Goal: Browse casually

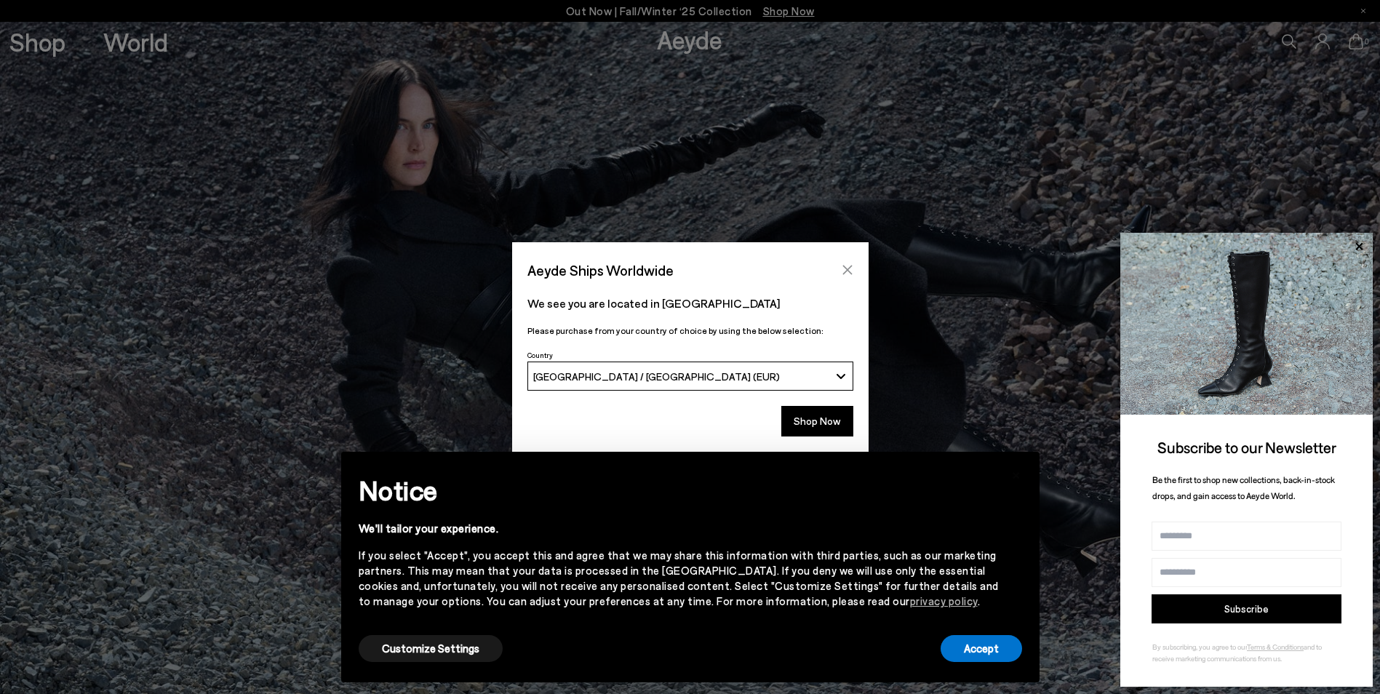
click at [850, 268] on icon "Close" at bounding box center [847, 270] width 9 height 9
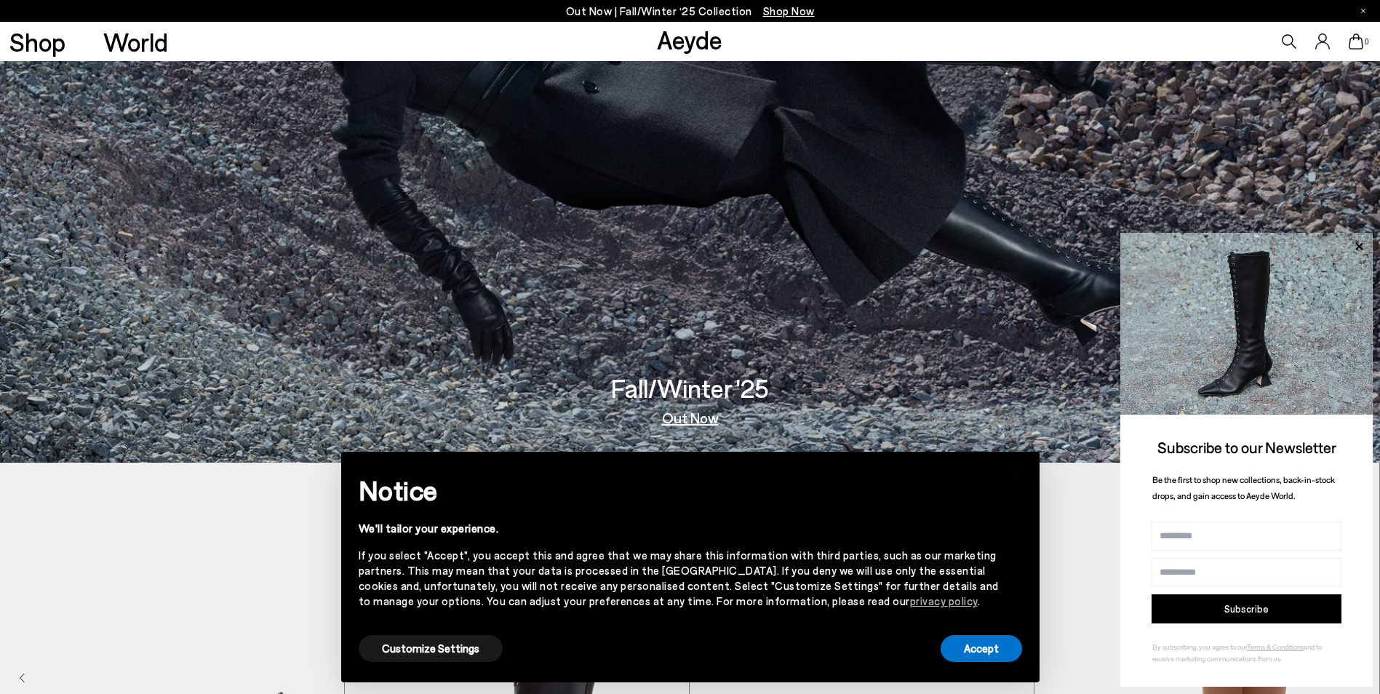
scroll to position [146, 0]
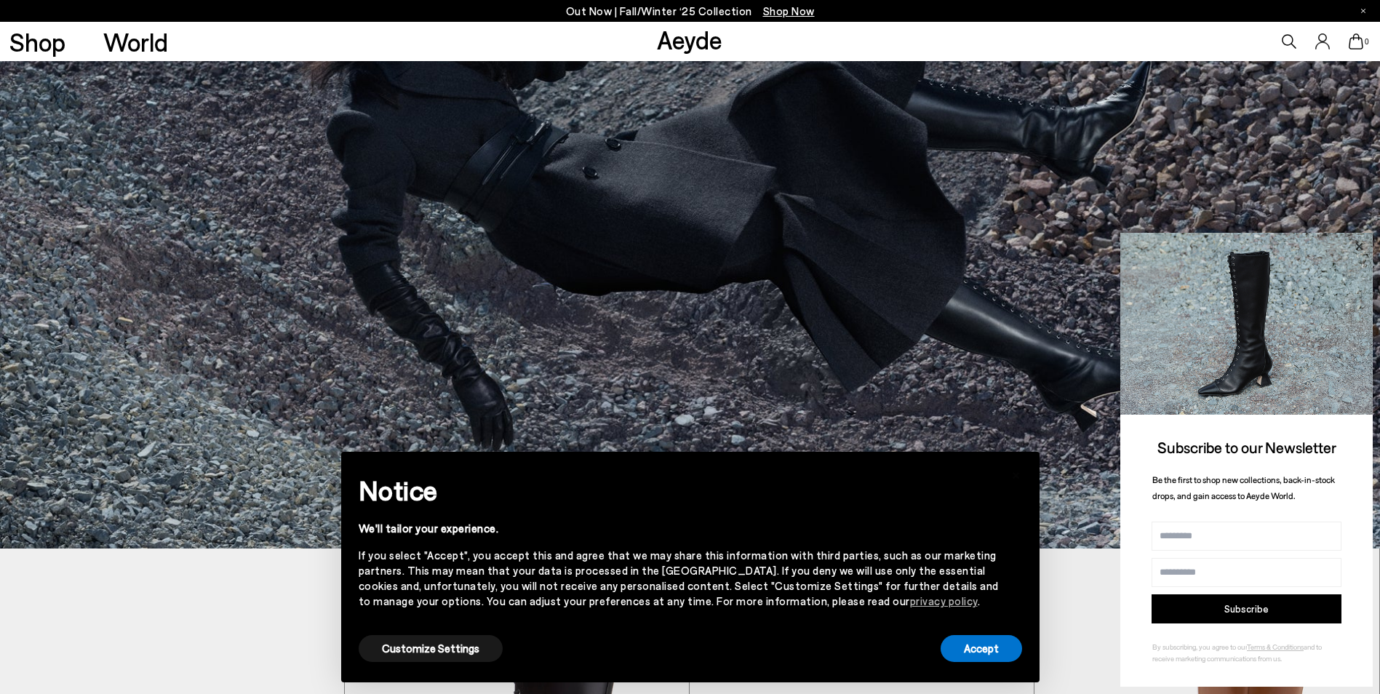
click at [1361, 248] on icon at bounding box center [1359, 245] width 7 height 7
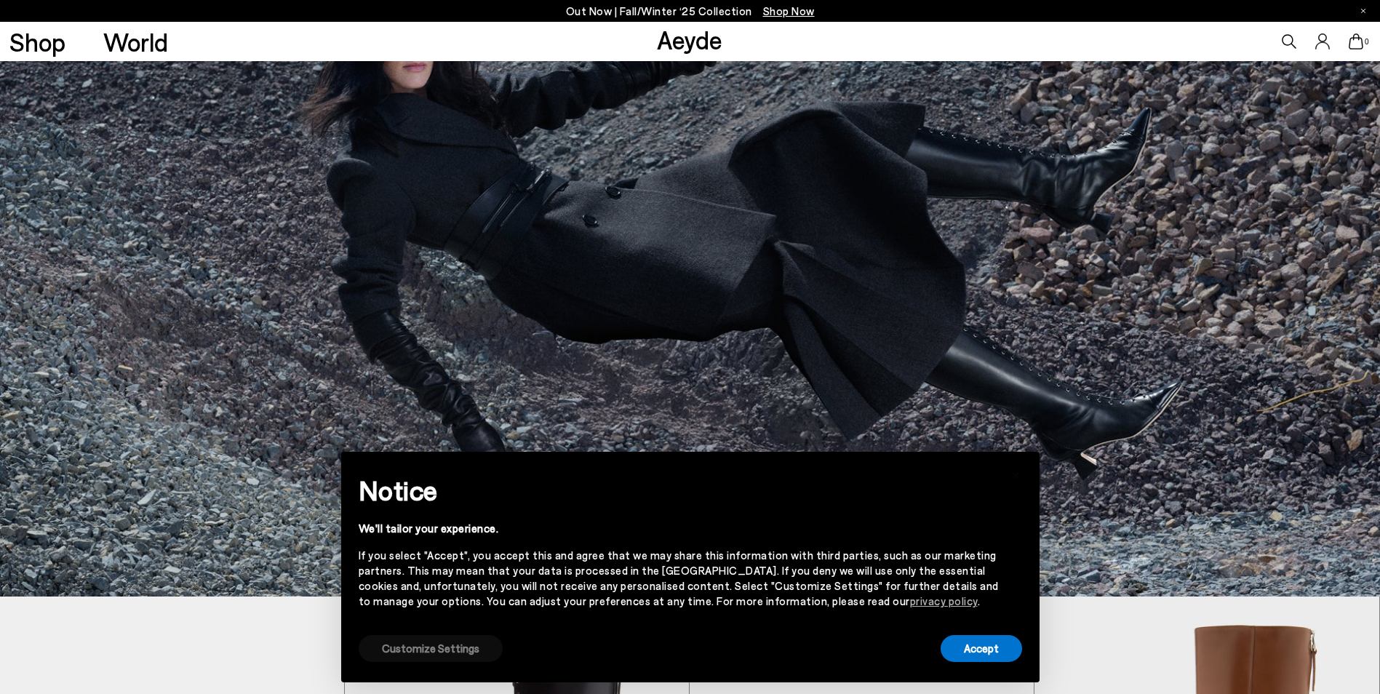
scroll to position [73, 0]
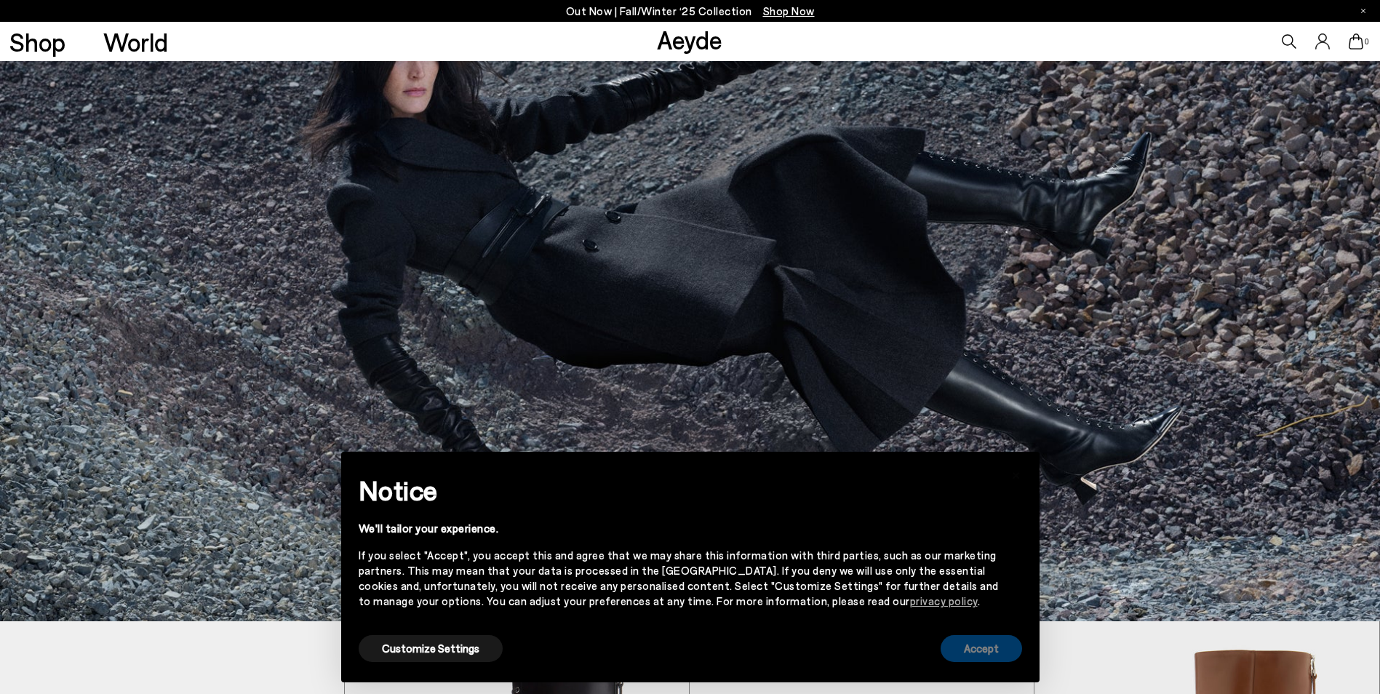
click at [985, 656] on button "Accept" at bounding box center [981, 648] width 81 height 27
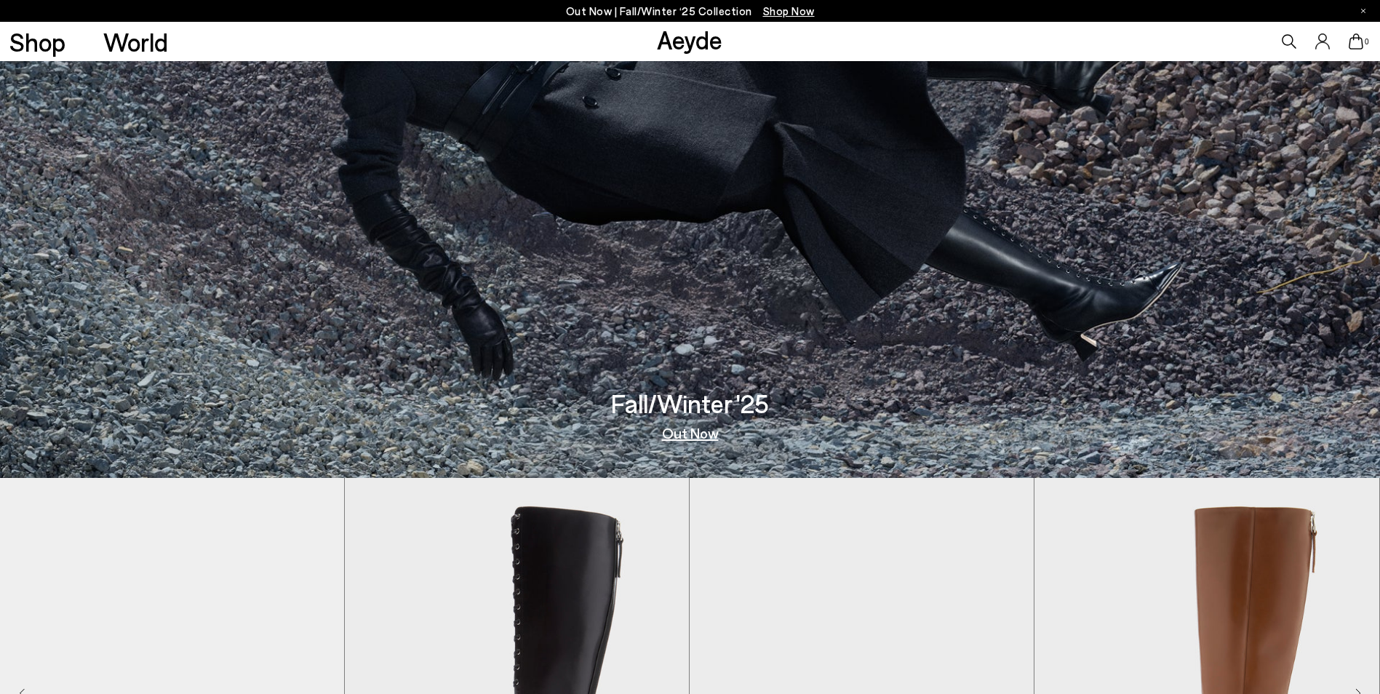
scroll to position [291, 0]
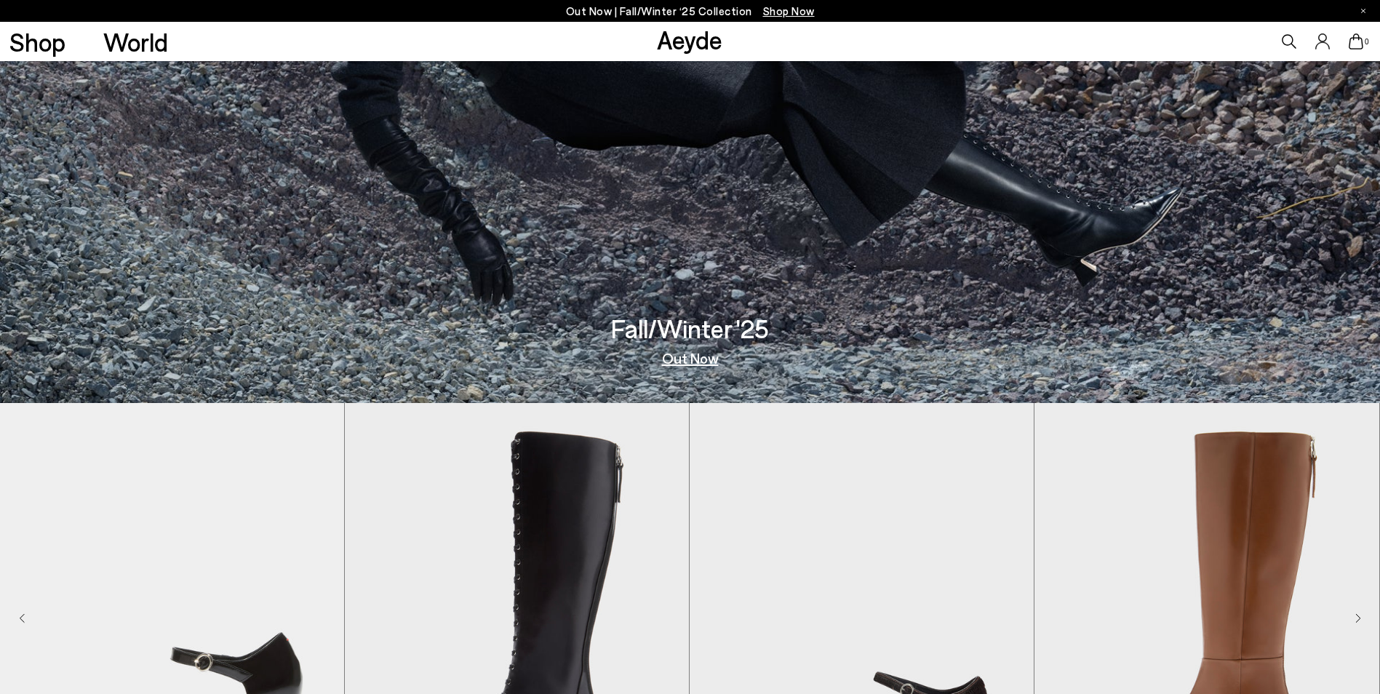
click at [1094, 36] on div "0" at bounding box center [1150, 41] width 460 height 39
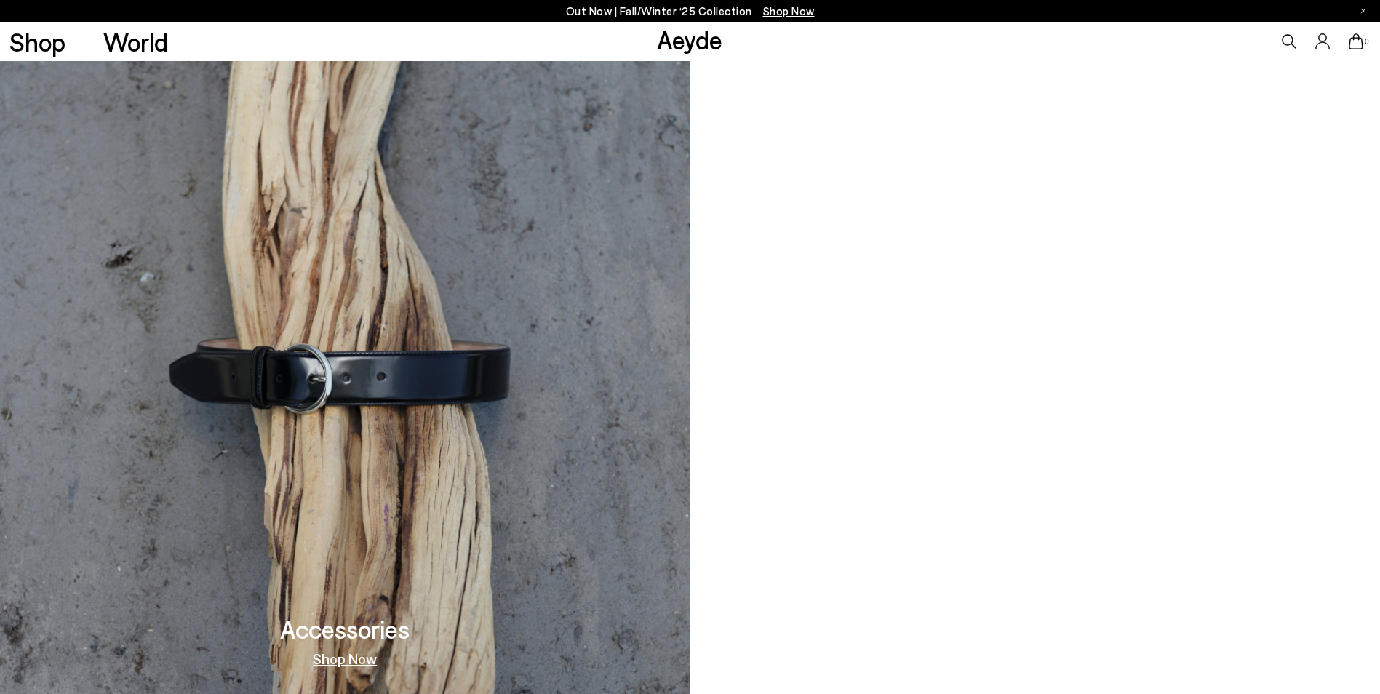
scroll to position [1766, 0]
click at [1020, 335] on video at bounding box center [1036, 369] width 691 height 672
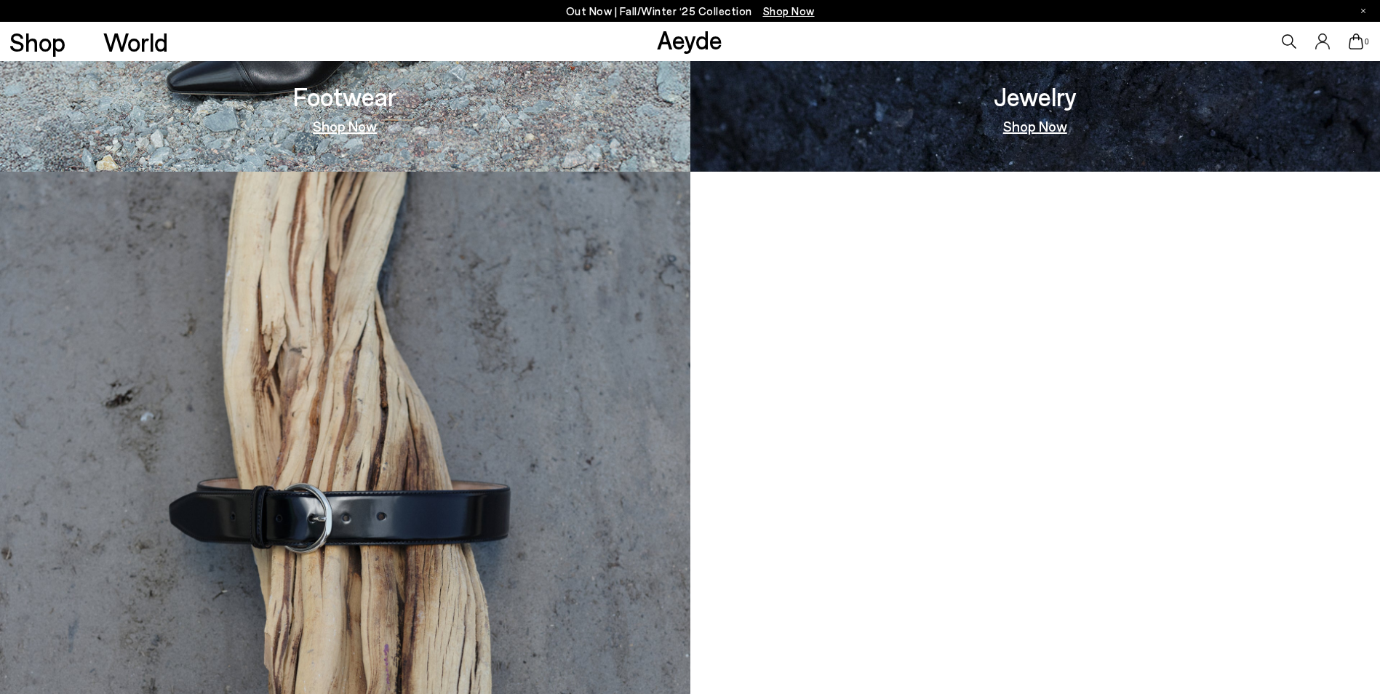
scroll to position [1839, 0]
